Goal: Task Accomplishment & Management: Complete application form

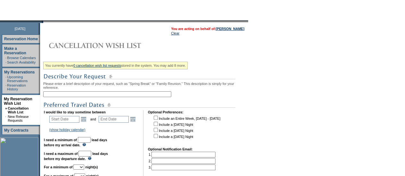
scroll to position [61, 0]
click at [84, 96] on input "text" at bounding box center [107, 94] width 128 height 6
type input "Mirival"
click at [86, 121] on link "Open the calendar popup." at bounding box center [83, 119] width 7 height 7
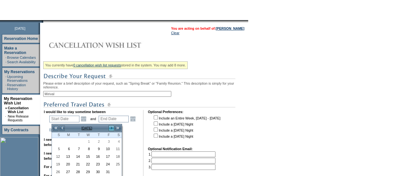
click at [110, 127] on link ">" at bounding box center [111, 128] width 6 height 6
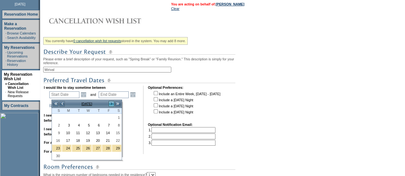
scroll to position [86, 0]
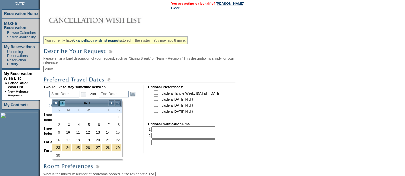
click at [62, 102] on link "<" at bounding box center [62, 103] width 6 height 6
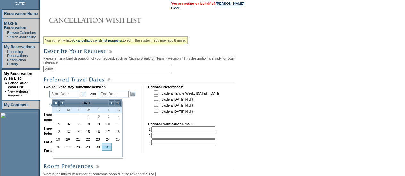
click at [104, 147] on link "31" at bounding box center [106, 147] width 9 height 7
type input "[DATE]"
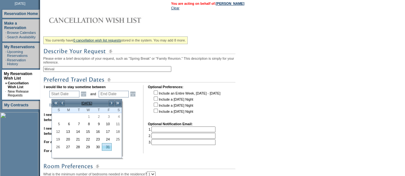
type input "31"
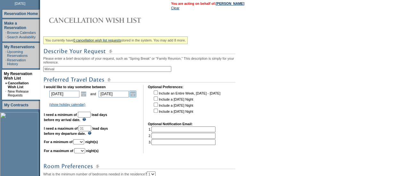
click at [136, 95] on link "Open the calendar popup." at bounding box center [132, 94] width 7 height 7
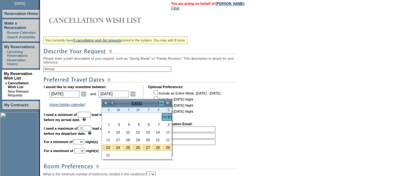
click at [162, 102] on link ">" at bounding box center [161, 103] width 6 height 6
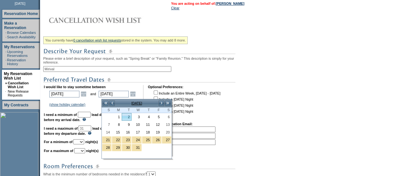
click at [128, 118] on link "2" at bounding box center [126, 117] width 9 height 7
type input "[DATE]"
type input "62"
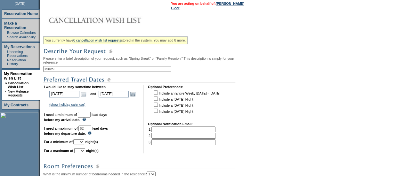
click at [91, 117] on input "text" at bounding box center [84, 115] width 13 height 6
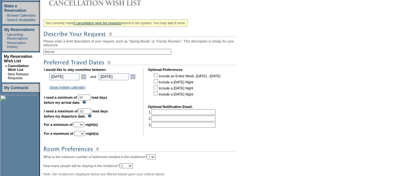
scroll to position [104, 0]
type input "30"
click at [84, 127] on select "1 2 3 4 5 6 7 8 9 10 11 12 13 14" at bounding box center [78, 124] width 11 height 5
select select "3"
click at [81, 125] on select "1 2 3 4 5 6 7 8 9 10 11 12 13 14" at bounding box center [78, 124] width 11 height 5
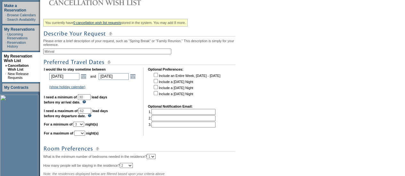
click at [85, 135] on select "1 2 3 4 5 6 7 8 9 10 11 12 13 14" at bounding box center [79, 133] width 11 height 5
select select "3"
click at [82, 134] on select "1 2 3 4 5 6 7 8 9 10 11 12 13 14" at bounding box center [79, 133] width 11 height 5
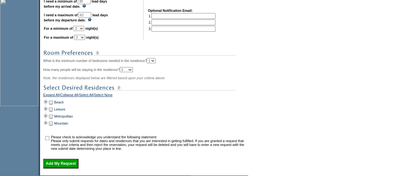
scroll to position [208, 0]
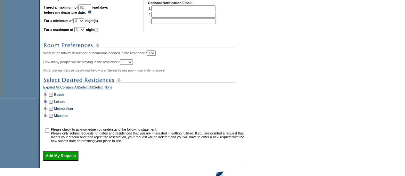
click at [47, 105] on td at bounding box center [45, 101] width 5 height 7
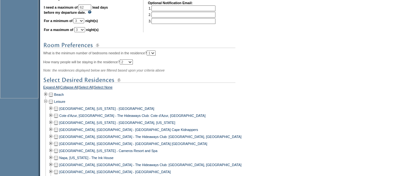
click at [59, 112] on td at bounding box center [55, 108] width 5 height 7
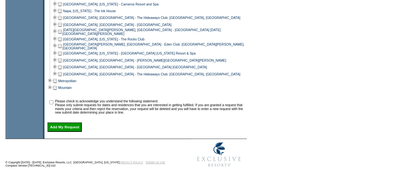
scroll to position [364, 0]
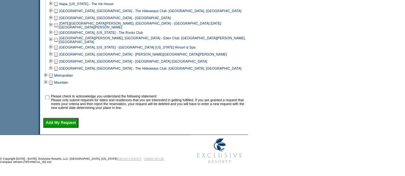
click at [49, 100] on input "checkbox" at bounding box center [47, 97] width 4 height 4
checkbox input "true"
click at [55, 126] on input "Add My Request" at bounding box center [60, 123] width 35 height 10
